Goal: Task Accomplishment & Management: Use online tool/utility

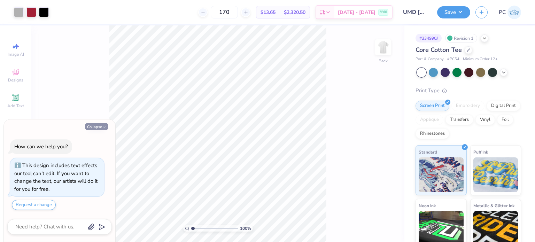
click at [99, 125] on button "Collapse" at bounding box center [96, 126] width 23 height 7
type textarea "x"
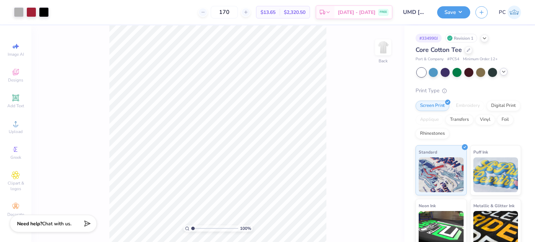
click at [503, 71] on icon at bounding box center [504, 72] width 6 height 6
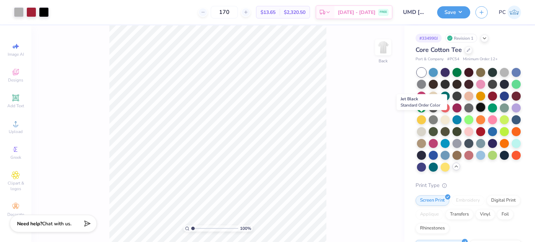
click at [476, 112] on div at bounding box center [480, 107] width 9 height 9
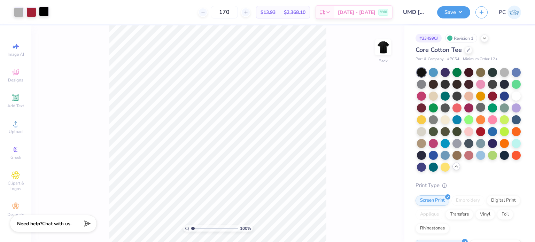
click at [45, 14] on div at bounding box center [44, 12] width 10 height 10
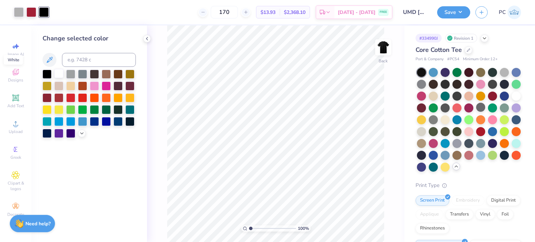
click at [56, 71] on div at bounding box center [58, 73] width 9 height 9
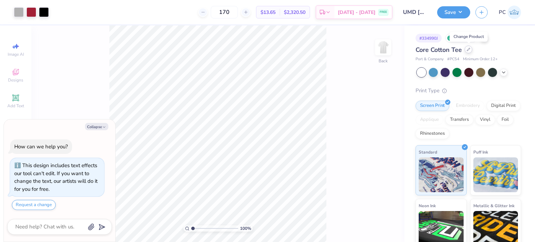
click at [471, 51] on div at bounding box center [469, 50] width 8 height 8
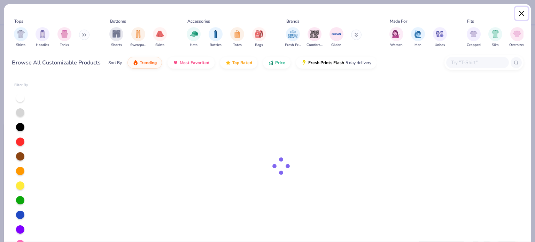
click at [522, 15] on button "Close" at bounding box center [521, 13] width 13 height 13
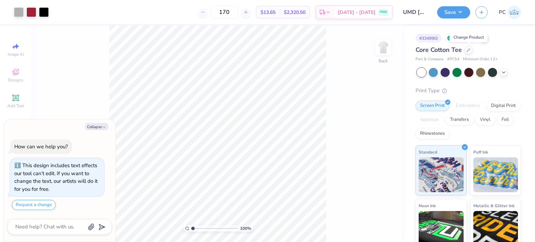
click at [500, 70] on div at bounding box center [469, 72] width 104 height 9
click at [504, 71] on polyline at bounding box center [503, 71] width 3 height 1
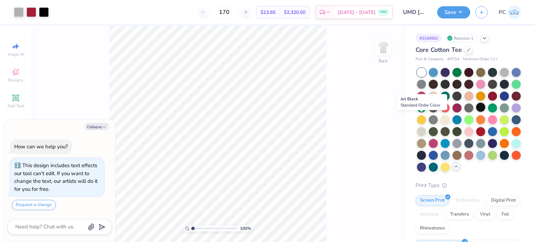
click at [476, 112] on div at bounding box center [480, 107] width 9 height 9
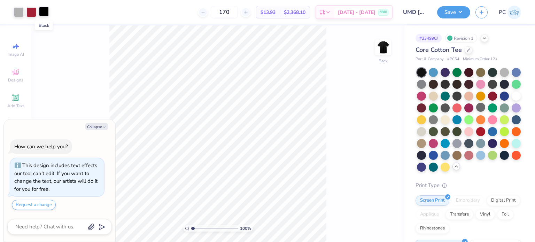
click at [45, 11] on div at bounding box center [44, 12] width 10 height 10
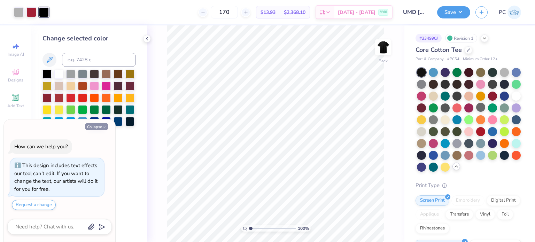
click at [99, 127] on button "Collapse" at bounding box center [96, 126] width 23 height 7
type textarea "x"
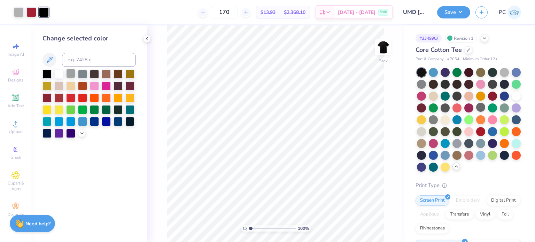
click at [73, 75] on div at bounding box center [70, 73] width 9 height 9
click at [88, 72] on div at bounding box center [88, 104] width 93 height 68
click at [60, 74] on div at bounding box center [58, 73] width 9 height 9
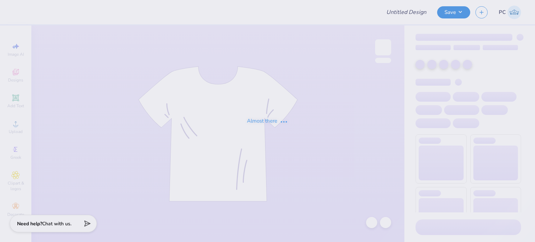
type input "ZTA Merch"
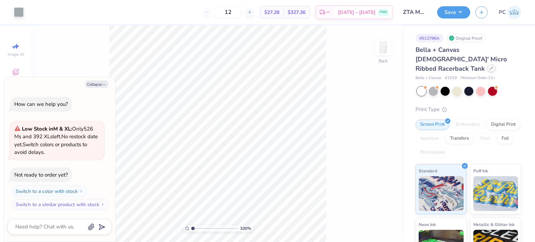
click at [490, 67] on icon at bounding box center [491, 68] width 3 height 3
type textarea "x"
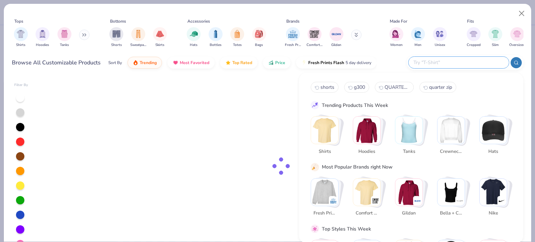
click at [462, 60] on input "text" at bounding box center [458, 63] width 91 height 8
paste input "NL1533New"
type input "NL1533New"
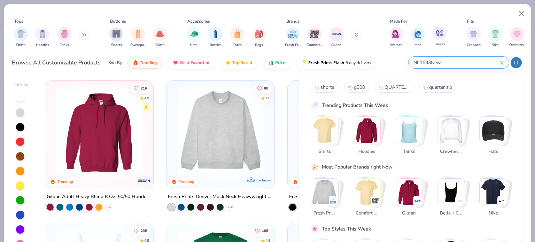
type textarea "x"
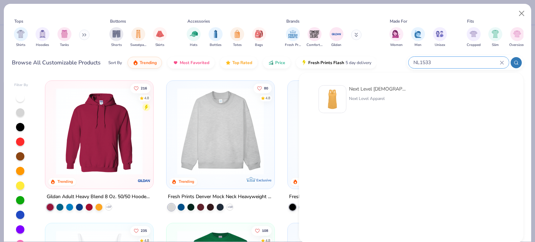
type input "NL1533"
click at [335, 96] on img at bounding box center [332, 99] width 22 height 22
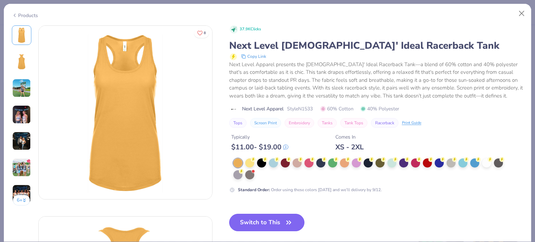
click at [267, 220] on button "Switch to This" at bounding box center [267, 222] width 76 height 17
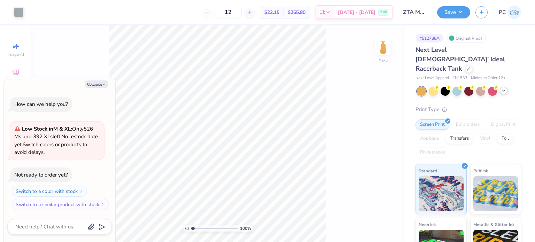
click at [505, 88] on icon at bounding box center [504, 91] width 6 height 6
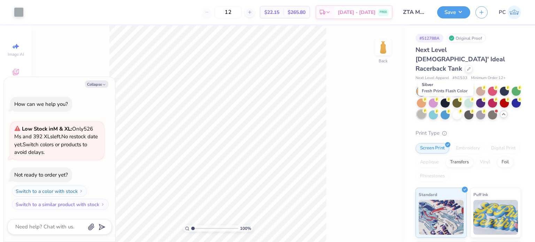
click at [426, 110] on div at bounding box center [421, 114] width 9 height 9
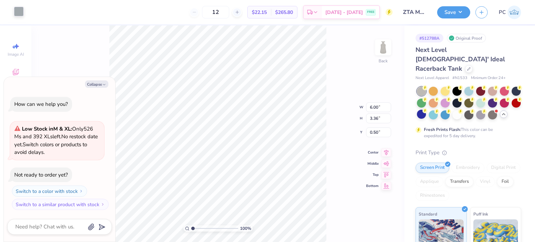
click at [18, 7] on div at bounding box center [19, 12] width 10 height 10
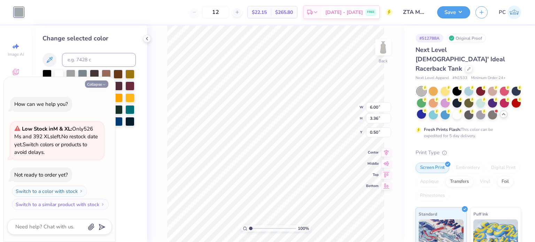
click at [103, 81] on button "Collapse" at bounding box center [96, 83] width 23 height 7
type textarea "x"
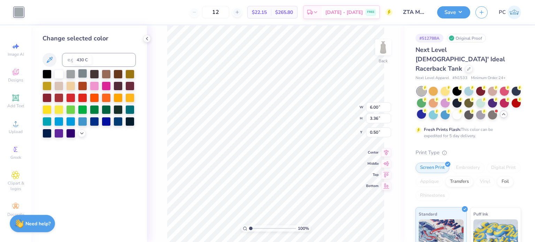
click at [83, 73] on div at bounding box center [82, 73] width 9 height 9
click at [148, 38] on icon at bounding box center [147, 39] width 6 height 6
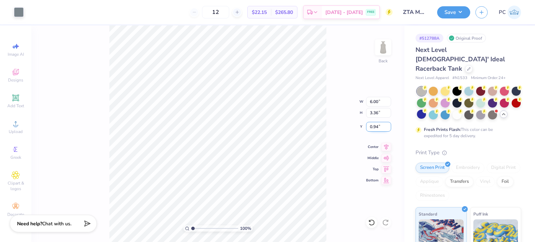
drag, startPoint x: 381, startPoint y: 125, endPoint x: 370, endPoint y: 126, distance: 11.6
click at [370, 126] on input "0.94" at bounding box center [378, 127] width 25 height 10
type input "1.00"
drag, startPoint x: 382, startPoint y: 103, endPoint x: 366, endPoint y: 102, distance: 16.0
click at [366, 102] on input "6.00" at bounding box center [378, 102] width 25 height 10
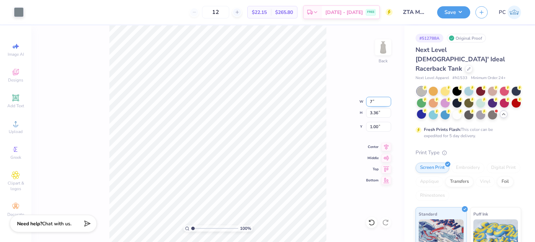
type input "7.00"
type input "3.92"
type input "0.72"
click at [370, 101] on input "7.00" at bounding box center [378, 102] width 25 height 10
type input "6.00"
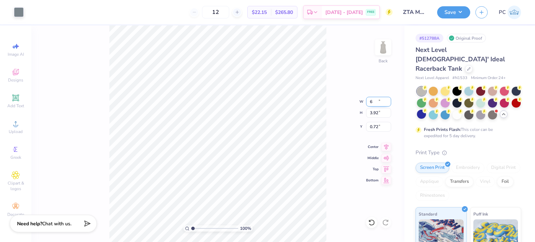
type input "3.36"
type input "1.00"
click at [340, 123] on div "100 % Back W 6.00 6.00 " H 3.36 3.36 " Y 1.00 1.00 " Center Middle Top Bottom" at bounding box center [217, 133] width 373 height 217
click at [386, 145] on icon at bounding box center [386, 146] width 5 height 6
click at [18, 13] on div at bounding box center [19, 12] width 10 height 10
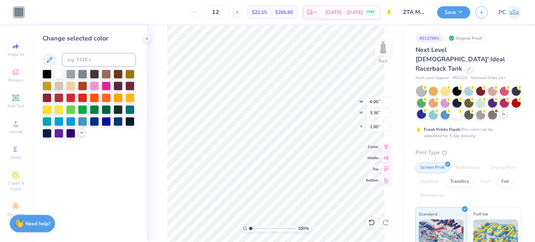
click at [80, 134] on icon at bounding box center [82, 133] width 6 height 6
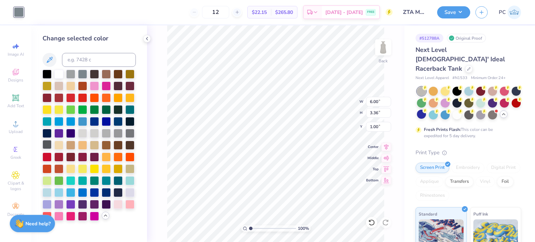
click at [49, 143] on div at bounding box center [46, 144] width 9 height 9
click at [148, 37] on icon at bounding box center [147, 39] width 6 height 6
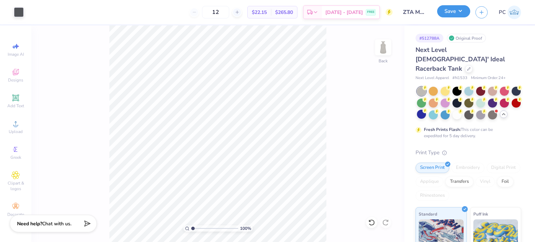
click at [463, 8] on button "Save" at bounding box center [453, 11] width 33 height 12
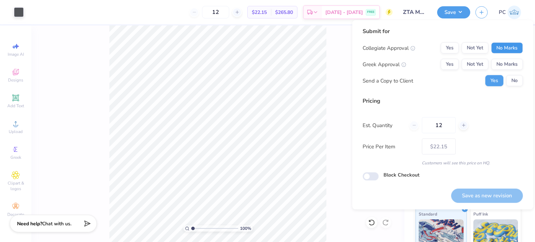
click at [503, 45] on button "No Marks" at bounding box center [507, 47] width 32 height 11
click at [512, 62] on button "No Marks" at bounding box center [507, 64] width 32 height 11
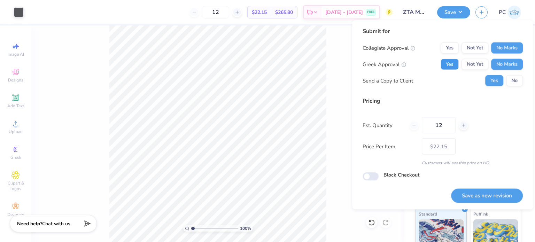
click at [446, 61] on button "Yes" at bounding box center [450, 64] width 18 height 11
click at [513, 77] on button "No" at bounding box center [514, 80] width 17 height 11
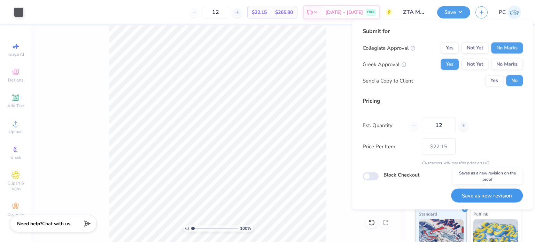
click at [479, 195] on button "Save as new revision" at bounding box center [487, 195] width 72 height 14
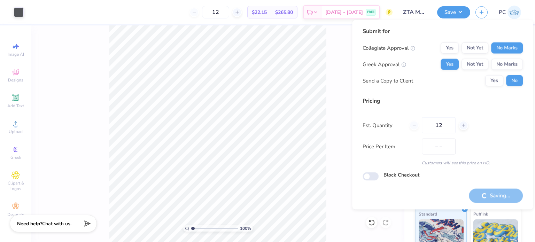
type input "$22.15"
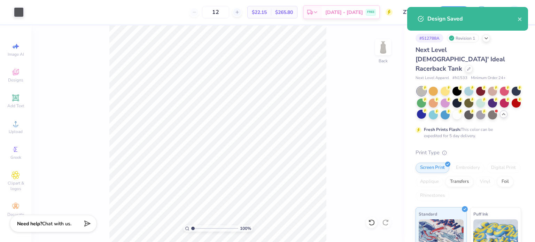
click at [352, 114] on div "100 % Back" at bounding box center [217, 133] width 373 height 217
click at [382, 41] on img at bounding box center [383, 47] width 28 height 28
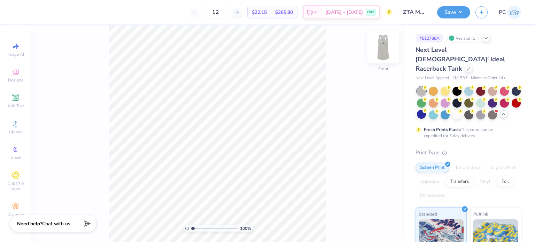
click at [383, 52] on img at bounding box center [383, 47] width 28 height 28
click at [470, 64] on div at bounding box center [469, 68] width 8 height 8
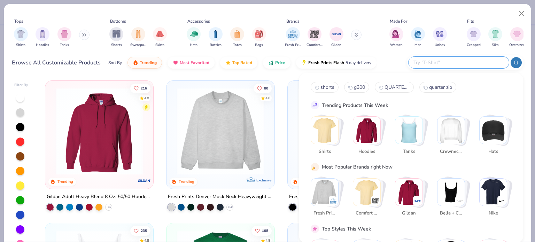
click at [469, 64] on input "text" at bounding box center [458, 63] width 91 height 8
paste input "64220LCVC"
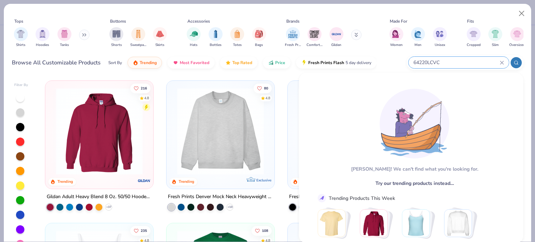
drag, startPoint x: 437, startPoint y: 66, endPoint x: 428, endPoint y: 66, distance: 9.4
click at [428, 66] on input "64220LCVC" at bounding box center [456, 63] width 87 height 8
type input "6"
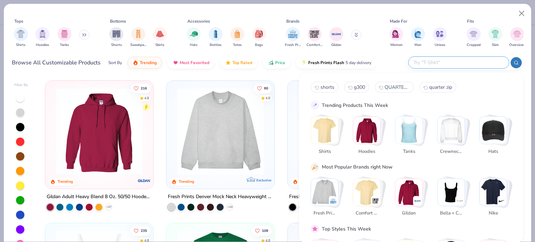
paste input "TT11"
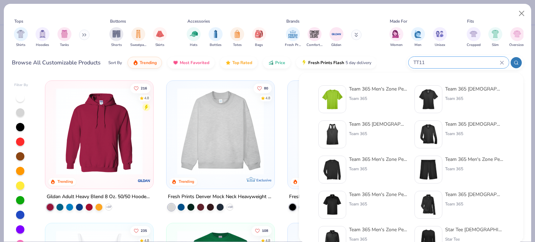
type input "TT11"
click at [435, 97] on img at bounding box center [429, 99] width 22 height 22
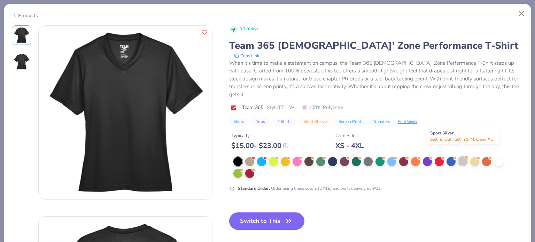
click at [462, 156] on div at bounding box center [462, 160] width 9 height 9
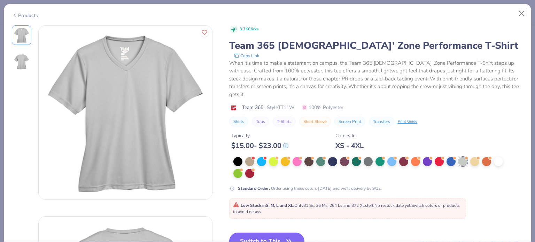
click at [276, 233] on button "Switch to This" at bounding box center [267, 241] width 76 height 17
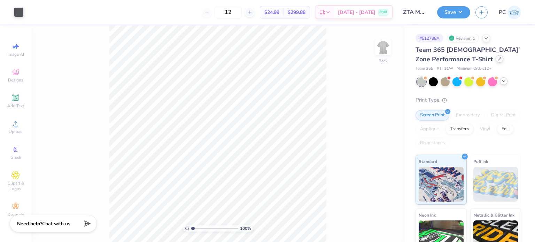
click at [498, 60] on icon at bounding box center [499, 58] width 3 height 3
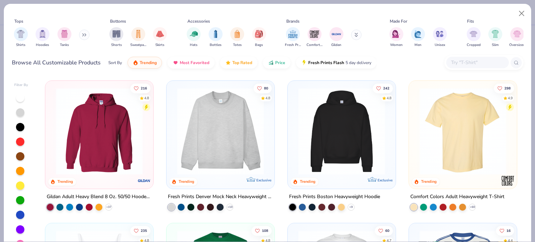
click at [455, 61] on input "text" at bounding box center [477, 63] width 54 height 8
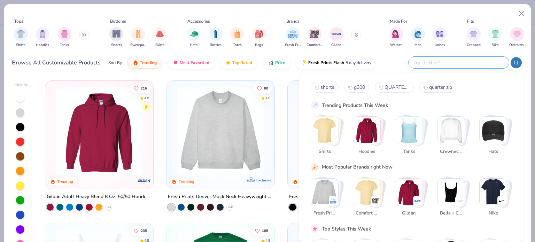
paste input "TT11"
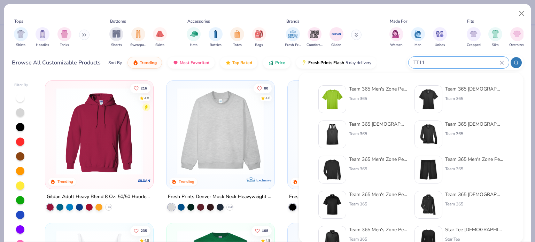
type input "TT11"
click at [334, 94] on img at bounding box center [332, 99] width 22 height 22
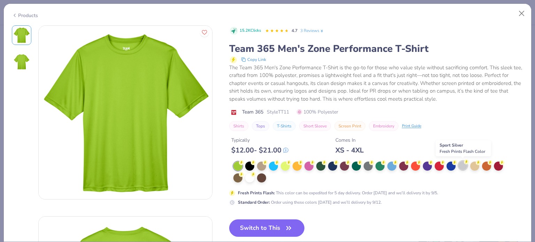
click at [462, 164] on div at bounding box center [462, 165] width 9 height 9
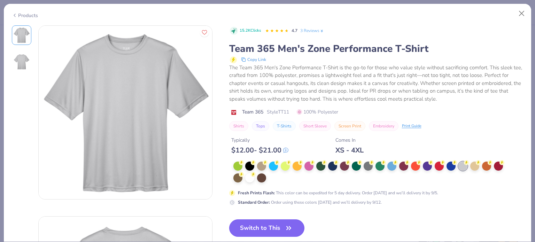
click at [275, 225] on button "Switch to This" at bounding box center [267, 227] width 76 height 17
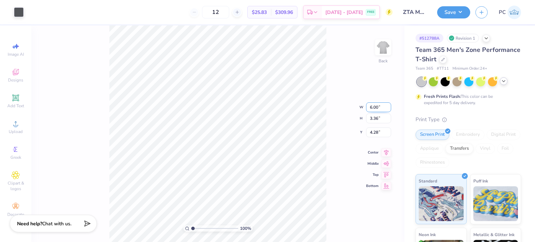
click at [369, 107] on input "6.00" at bounding box center [378, 107] width 25 height 10
type input "8.00"
type input "4.48"
drag, startPoint x: 373, startPoint y: 128, endPoint x: 369, endPoint y: 128, distance: 4.2
click at [369, 128] on input "3.62" at bounding box center [378, 127] width 25 height 10
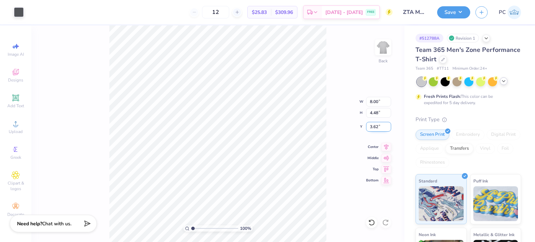
drag, startPoint x: 375, startPoint y: 126, endPoint x: 380, endPoint y: 126, distance: 4.9
click at [380, 126] on input "3.62" at bounding box center [378, 127] width 25 height 10
type input "3.00"
click at [386, 147] on icon at bounding box center [386, 146] width 10 height 8
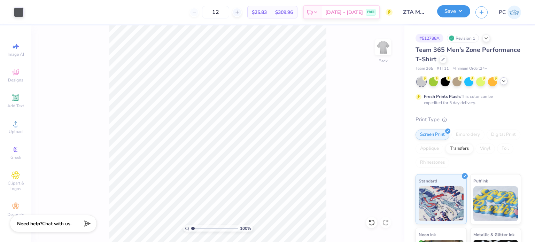
click at [448, 15] on button "Save" at bounding box center [453, 11] width 33 height 12
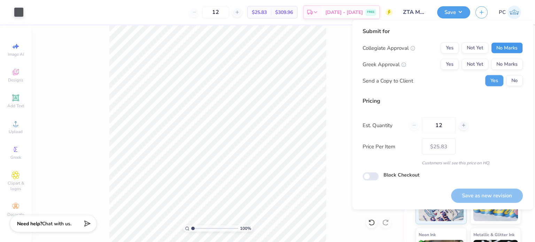
click at [511, 50] on button "No Marks" at bounding box center [507, 47] width 32 height 11
click at [513, 64] on button "No Marks" at bounding box center [507, 64] width 32 height 11
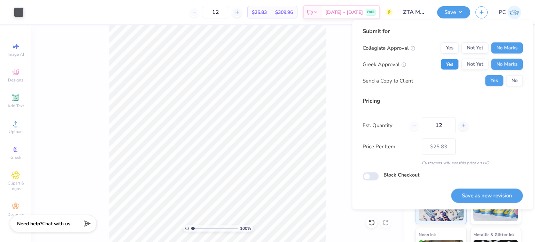
click at [454, 61] on button "Yes" at bounding box center [450, 64] width 18 height 11
click at [514, 80] on button "No" at bounding box center [514, 80] width 17 height 11
click at [481, 195] on button "Save as new revision" at bounding box center [487, 195] width 72 height 14
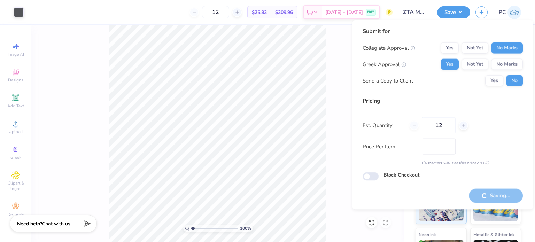
type input "$25.83"
